Goal: Check status

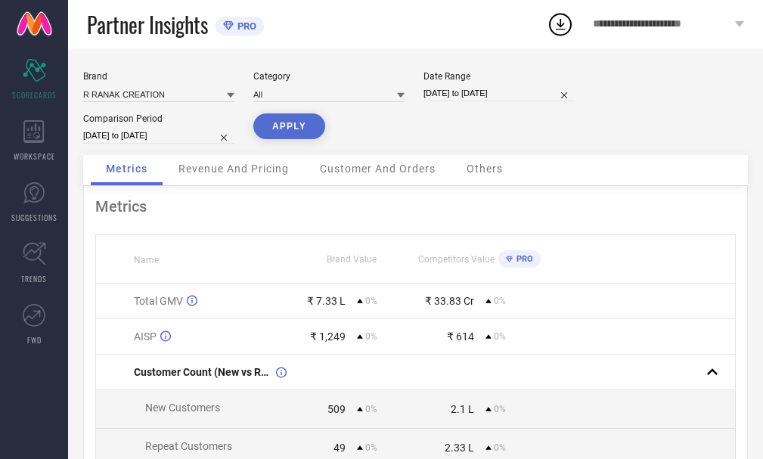
click at [454, 95] on input "[DATE] to [DATE]" at bounding box center [499, 93] width 151 height 16
select select "7"
select select "2025"
select select "8"
select select "2025"
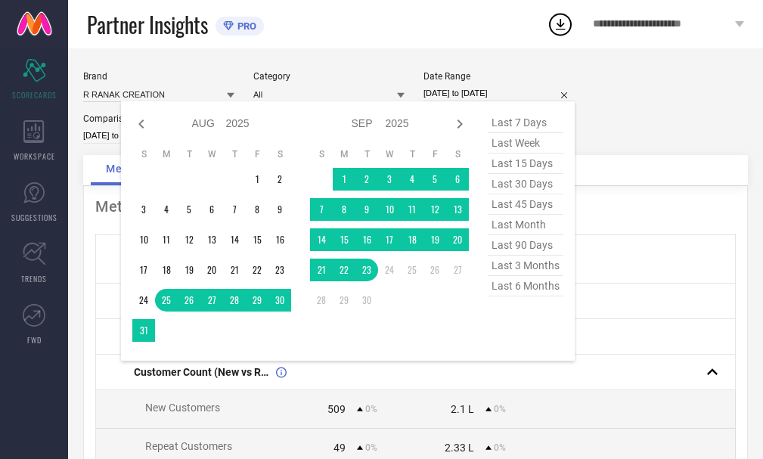
click at [511, 203] on span "last 45 days" at bounding box center [526, 204] width 76 height 20
type input "[DATE] to [DATE]"
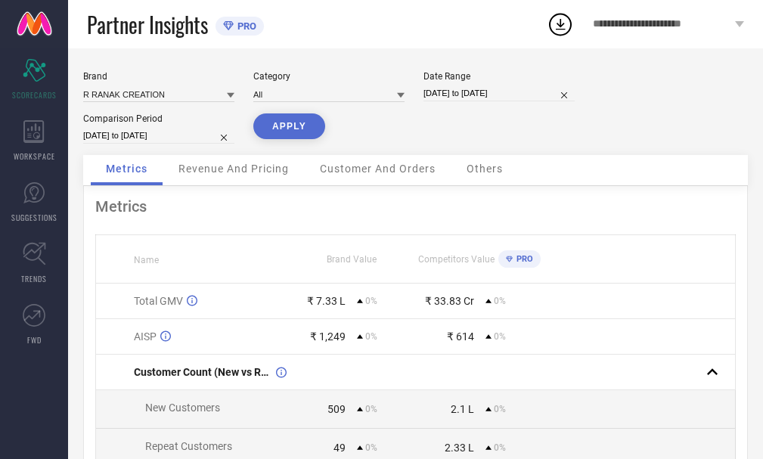
click at [153, 133] on input "[DATE] to [DATE]" at bounding box center [158, 136] width 151 height 16
select select "7"
select select "2025"
select select "8"
select select "2025"
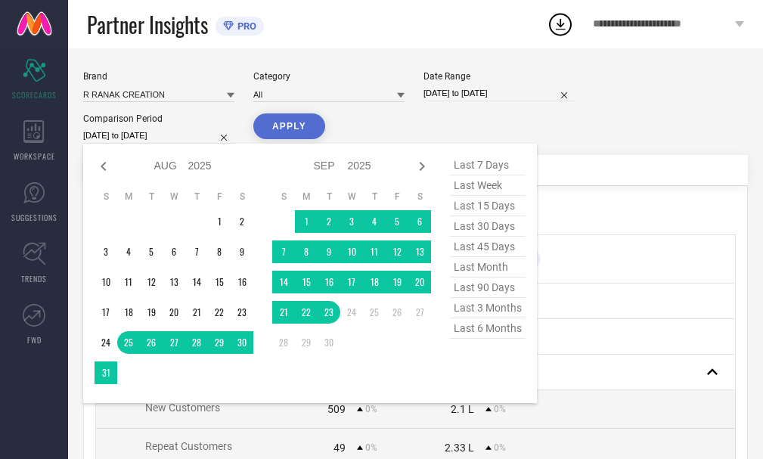
click at [463, 251] on span "last 45 days" at bounding box center [488, 247] width 76 height 20
type input "[DATE] to [DATE]"
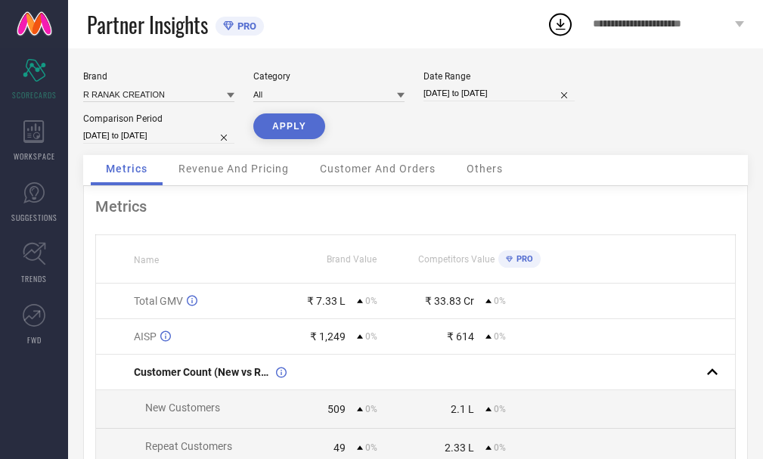
click at [278, 127] on button "APPLY" at bounding box center [289, 126] width 72 height 26
click at [463, 91] on input "[DATE] to [DATE]" at bounding box center [499, 93] width 151 height 16
select select "7"
select select "2025"
select select "8"
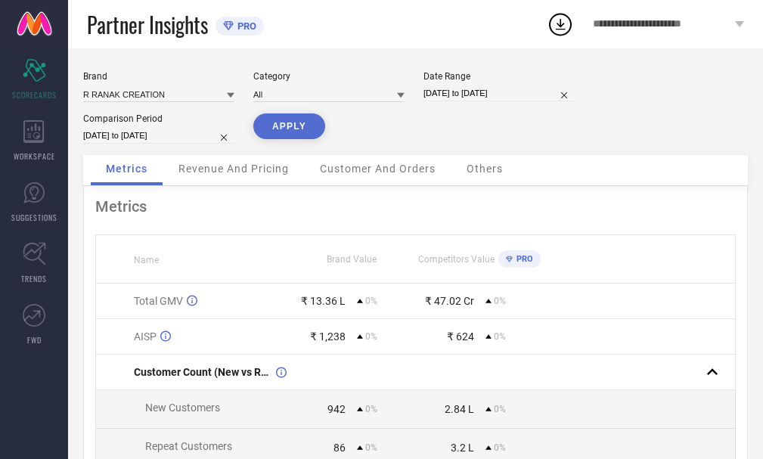
select select "2025"
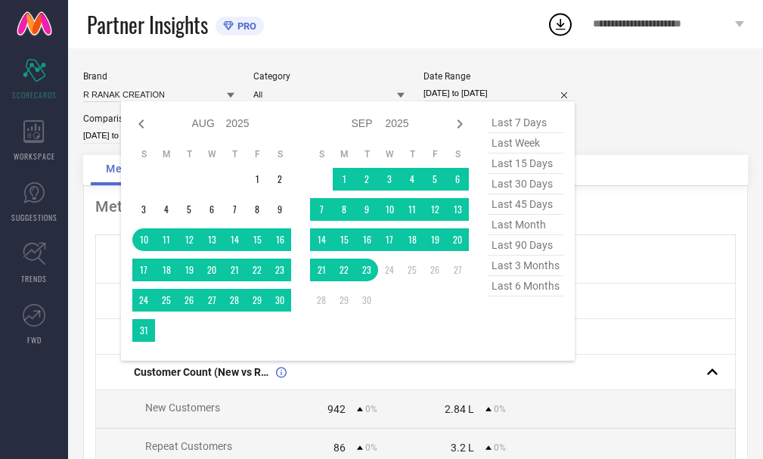
click at [527, 188] on span "last 30 days" at bounding box center [526, 184] width 76 height 20
type input "[DATE] to [DATE]"
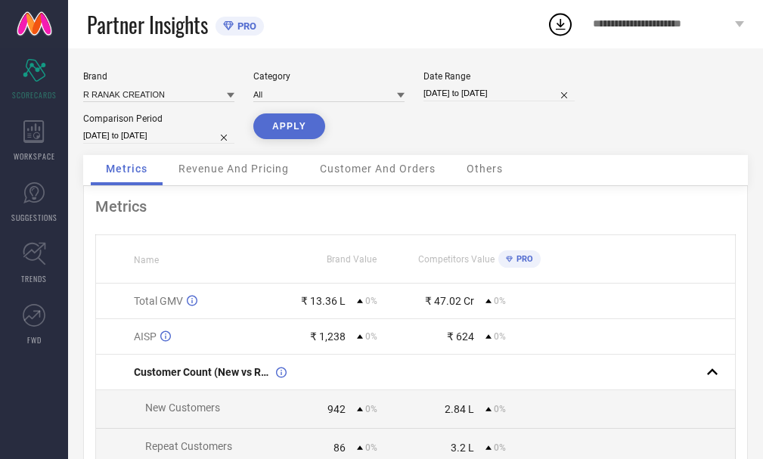
click at [171, 130] on input "[DATE] to [DATE]" at bounding box center [158, 136] width 151 height 16
select select "7"
select select "2025"
select select "8"
select select "2025"
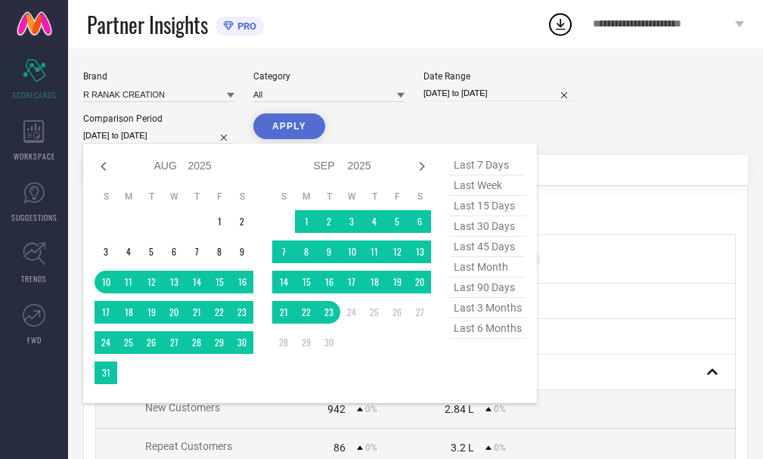
click at [479, 231] on span "last 30 days" at bounding box center [488, 226] width 76 height 20
type input "[DATE] to [DATE]"
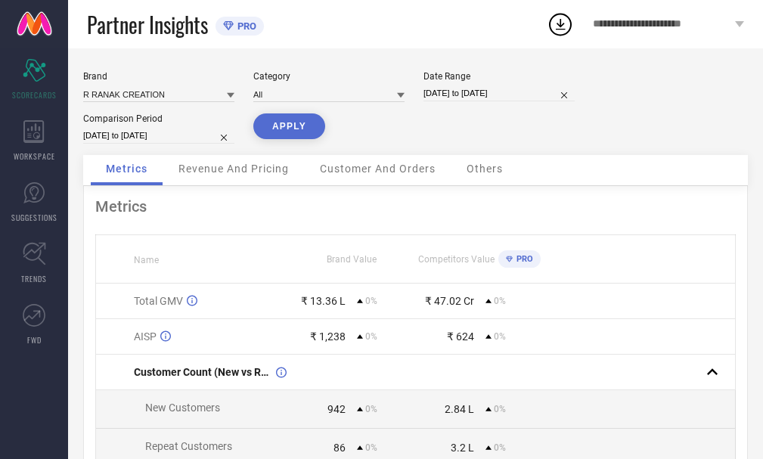
click at [283, 129] on button "APPLY" at bounding box center [289, 126] width 72 height 26
